Goal: Transaction & Acquisition: Purchase product/service

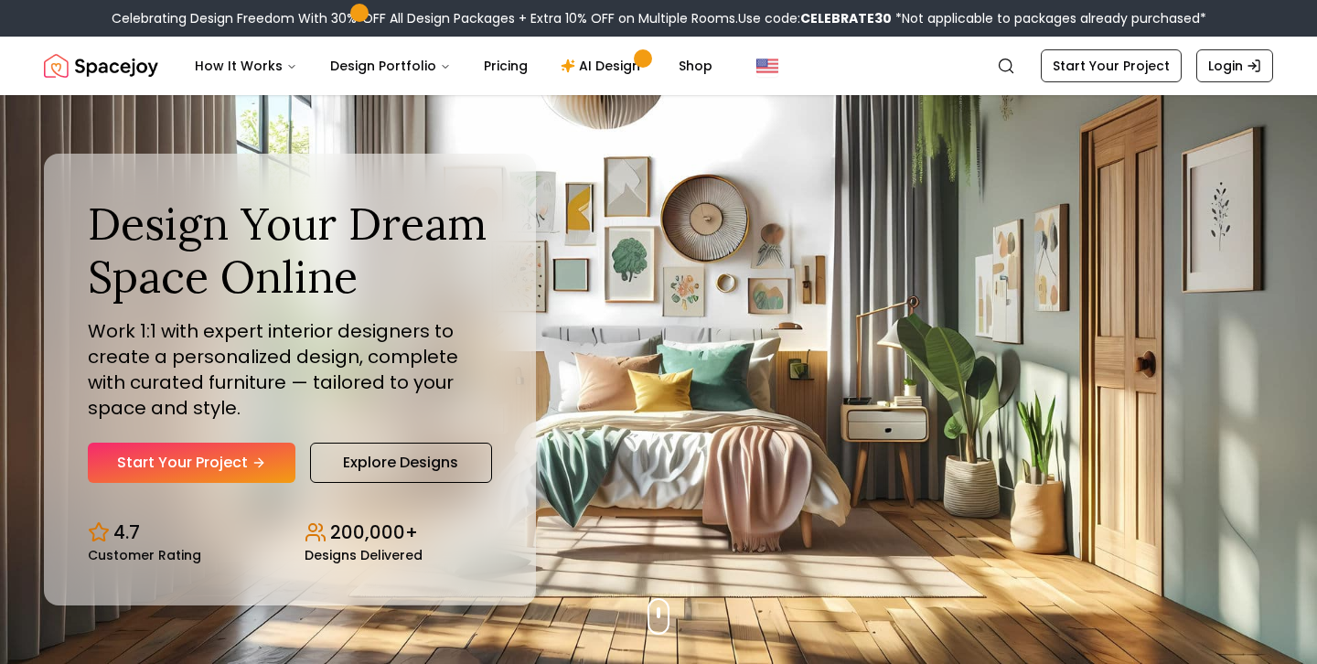
click at [258, 440] on div "Design Your Dream Space Online Work 1:1 with expert interior designers to creat…" at bounding box center [290, 339] width 404 height 284
click at [258, 447] on link "Start Your Project" at bounding box center [192, 463] width 208 height 40
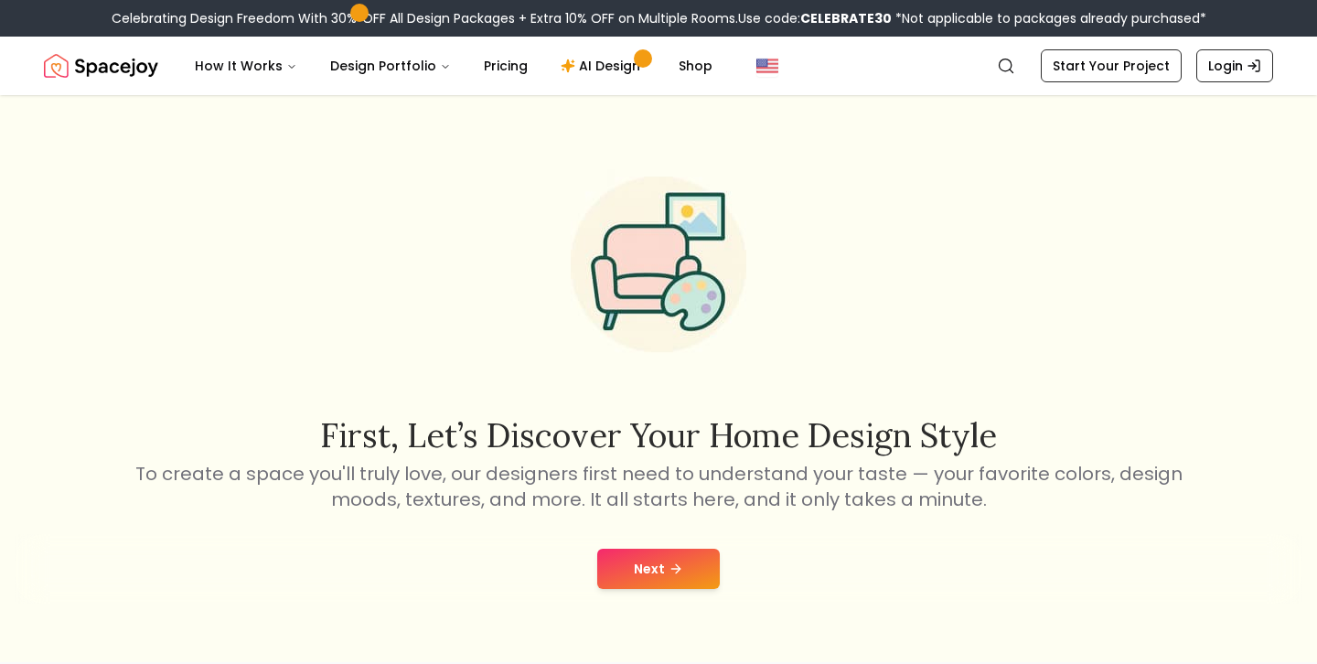
click at [656, 562] on button "Next" at bounding box center [658, 569] width 123 height 40
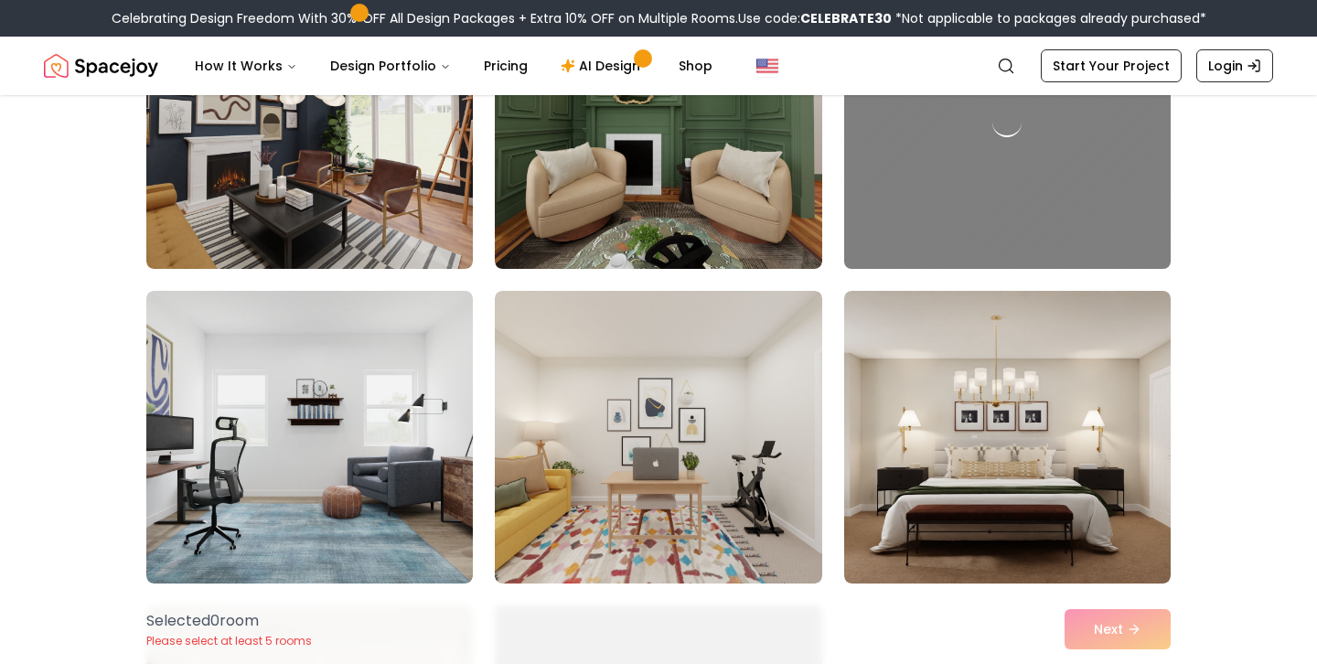
scroll to position [1564, 0]
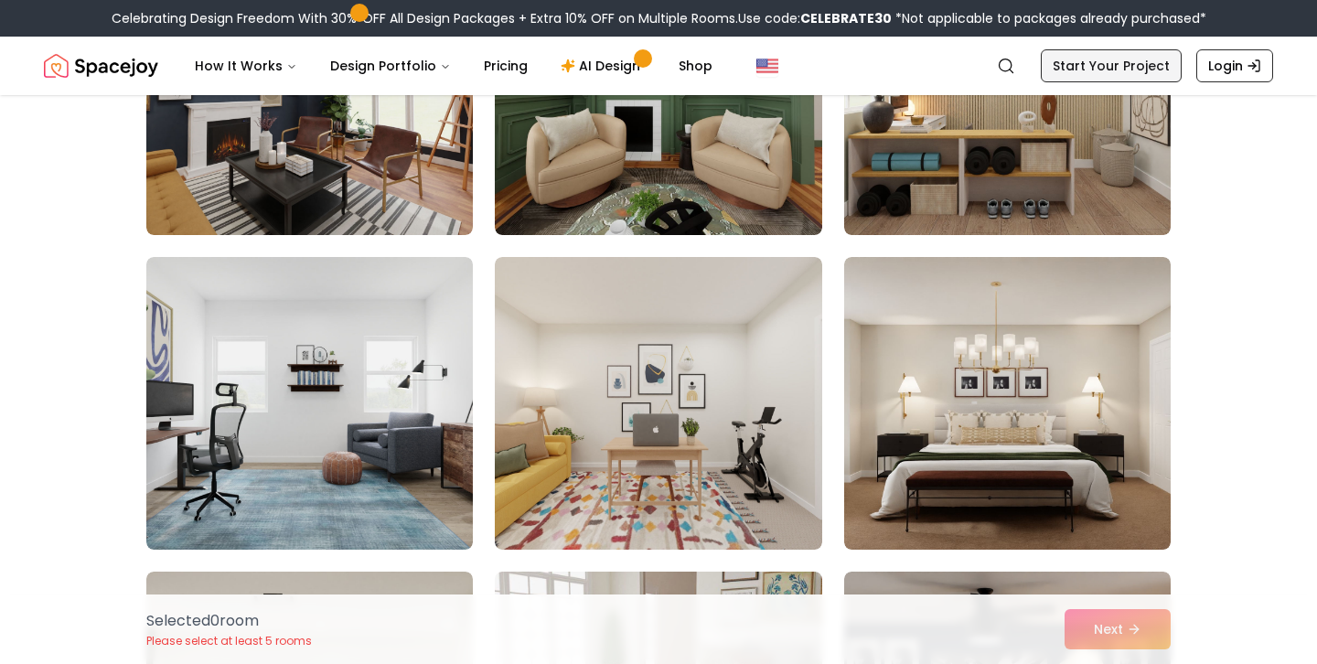
click at [1147, 65] on link "Start Your Project" at bounding box center [1110, 65] width 141 height 33
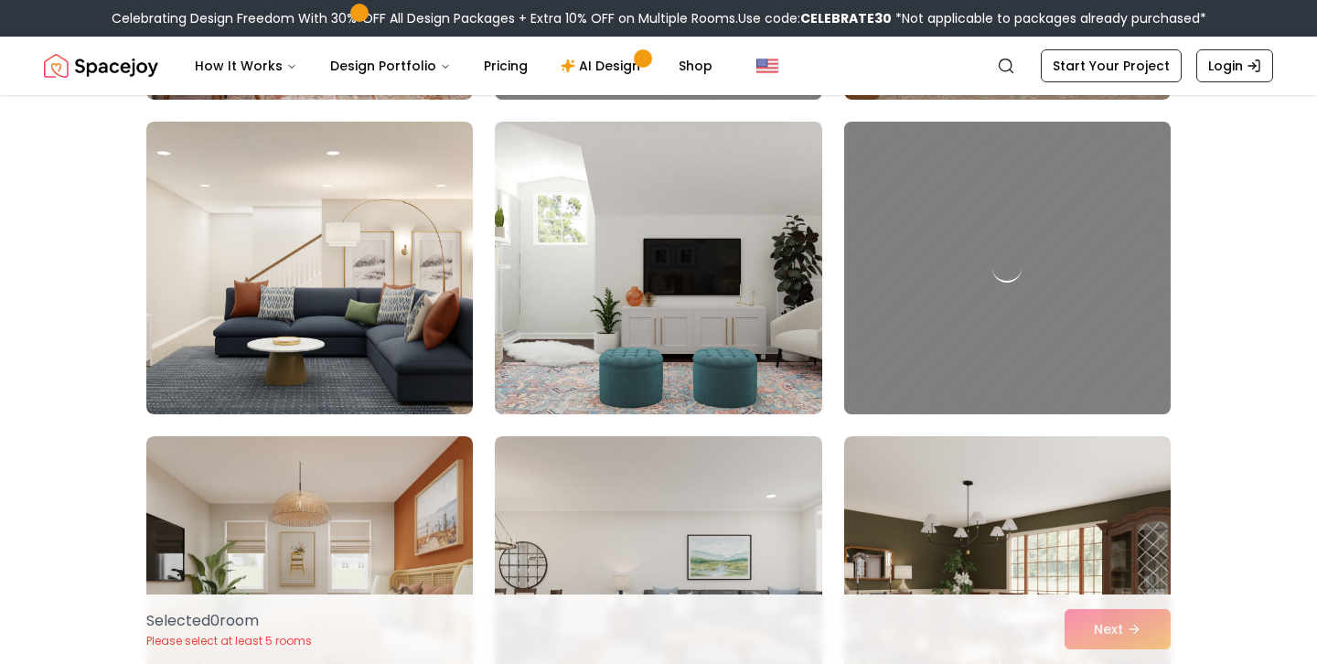
scroll to position [1309, 0]
